Goal: Check status

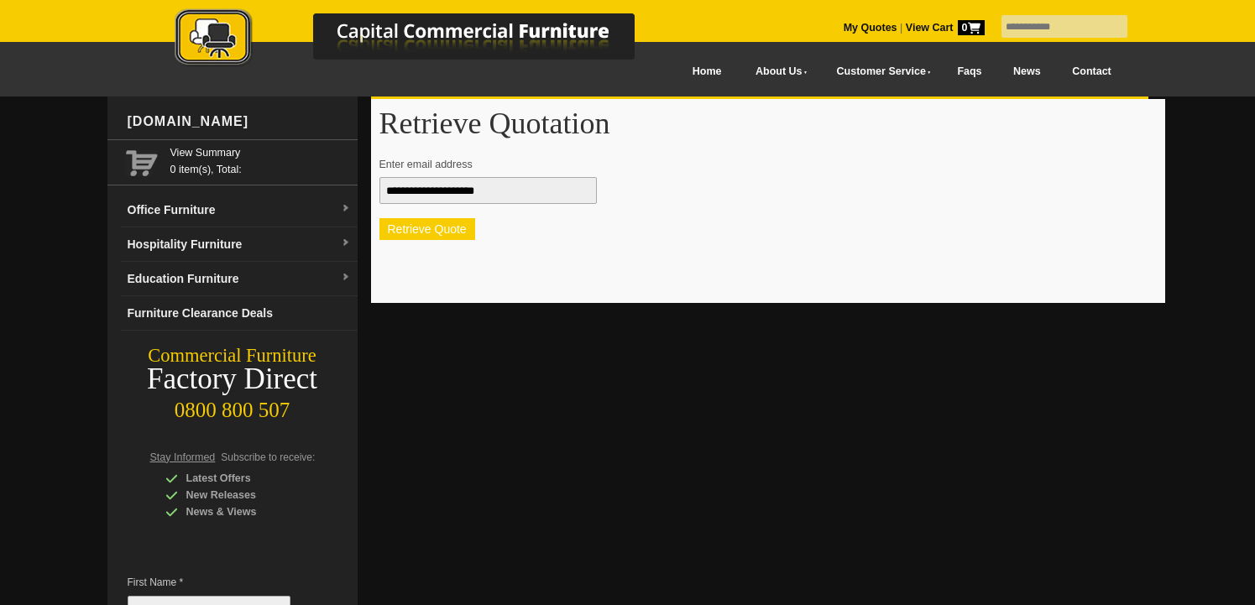
click at [434, 233] on button "Retrieve Quote" at bounding box center [427, 229] width 96 height 22
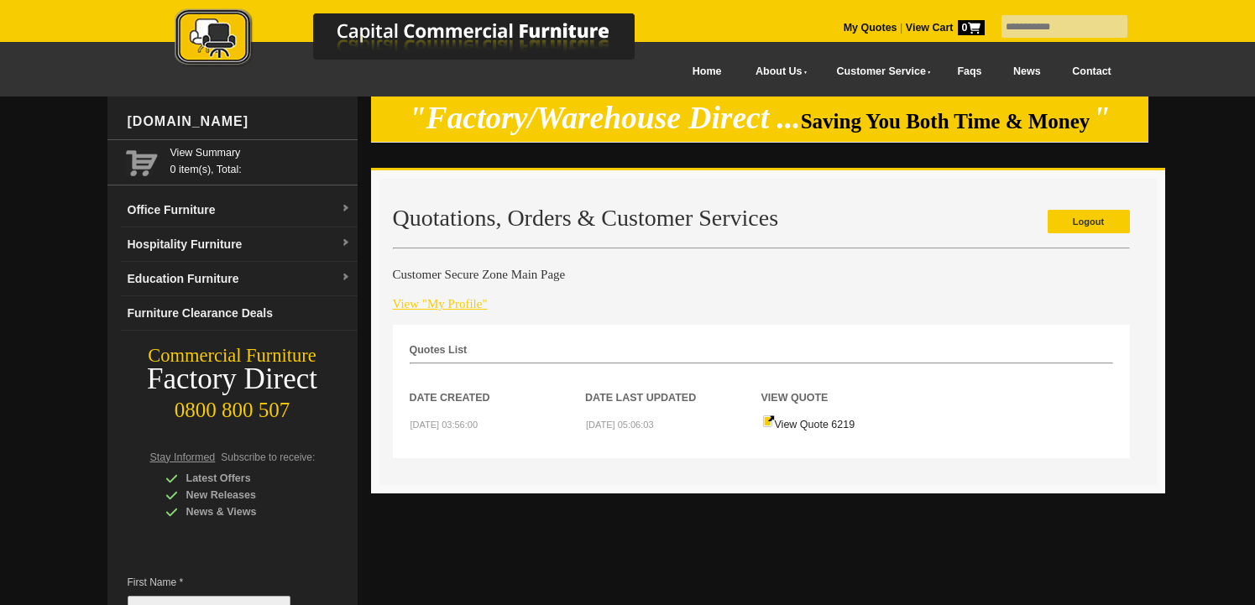
click at [437, 306] on link "View "My Profile"" at bounding box center [440, 303] width 95 height 13
